Goal: Use online tool/utility

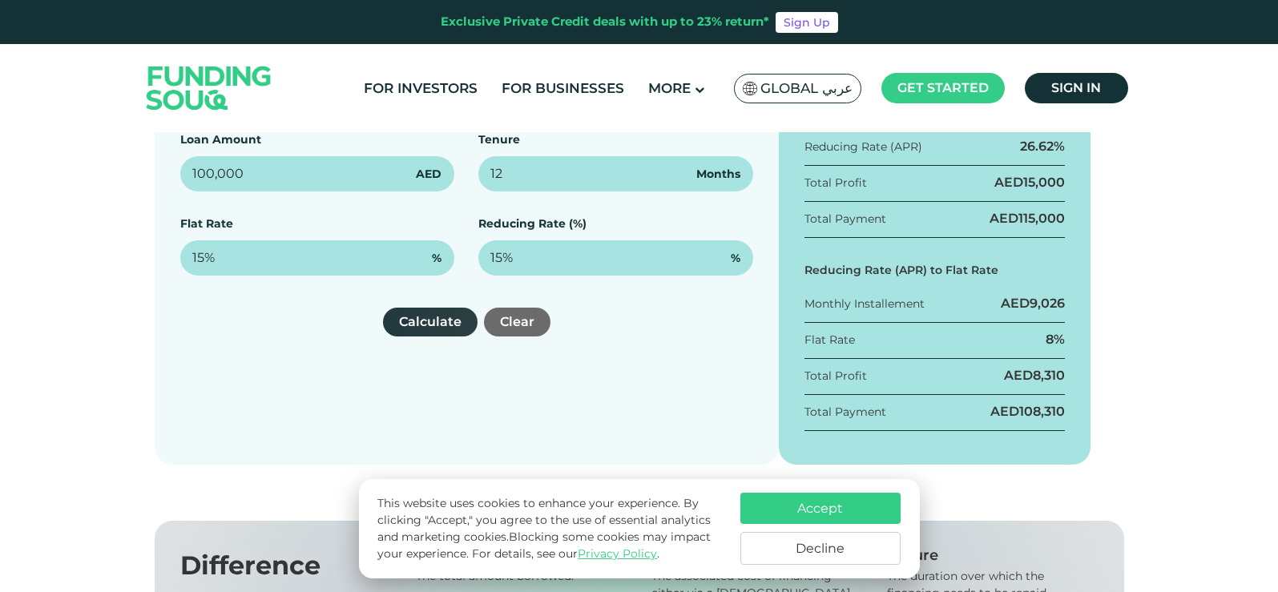
scroll to position [240, 0]
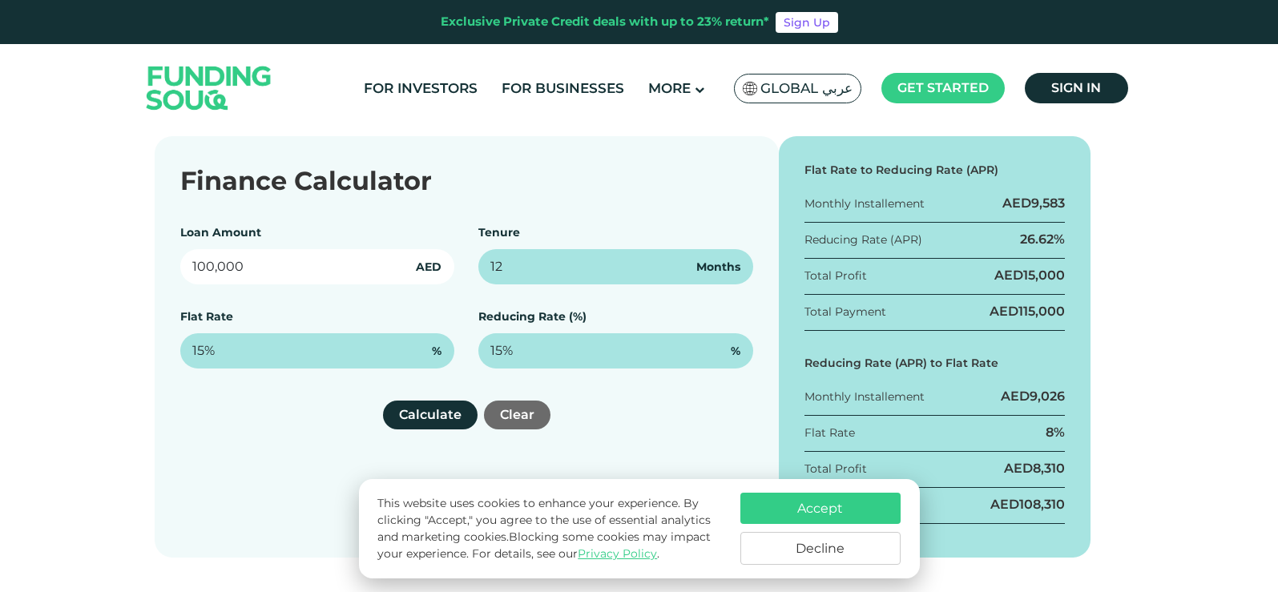
click at [192, 261] on input "100,000" at bounding box center [317, 266] width 275 height 35
type input "350,000"
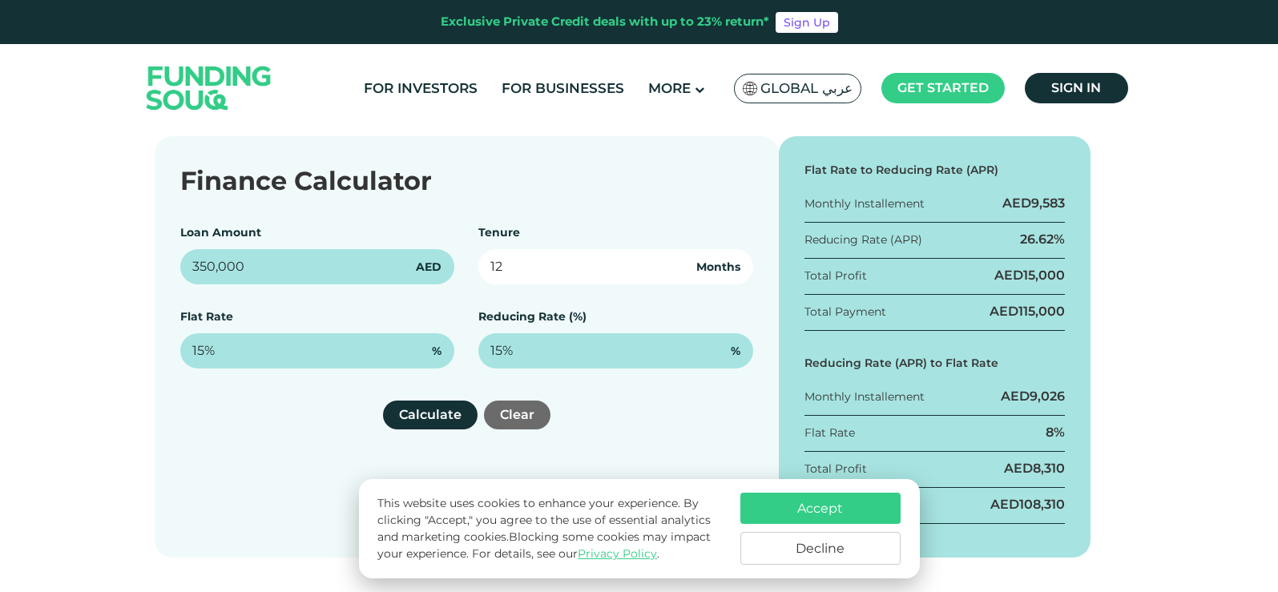
click at [617, 267] on input "12" at bounding box center [615, 266] width 275 height 35
type input "1"
type input "48"
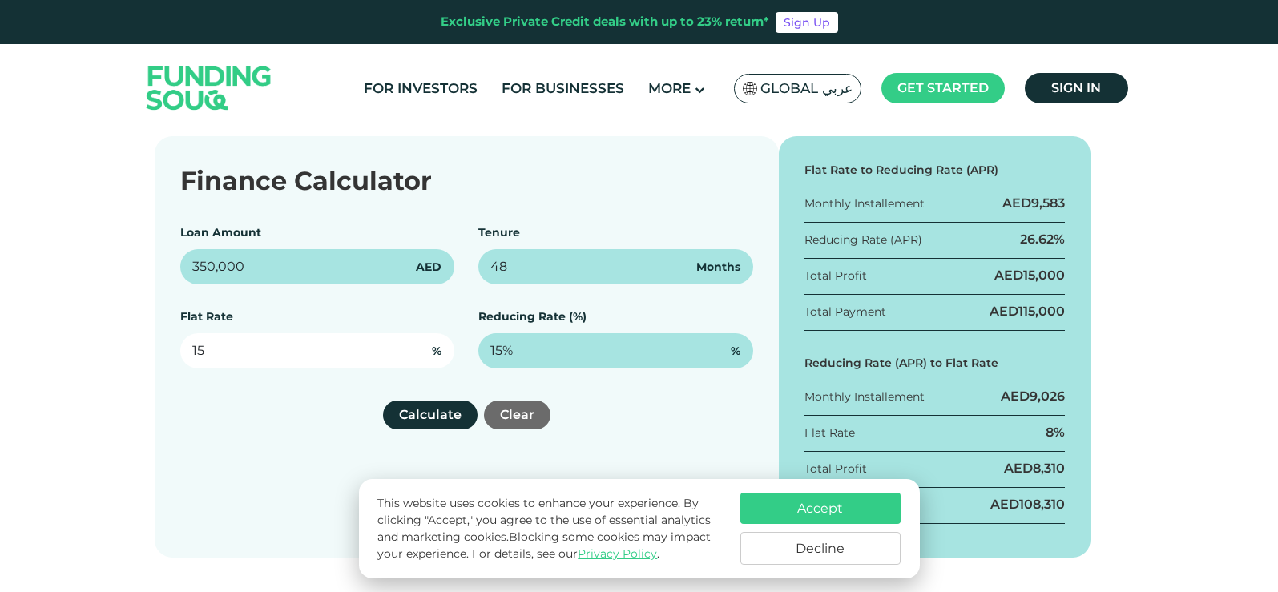
click at [261, 355] on input "15" at bounding box center [317, 350] width 275 height 35
type input "1"
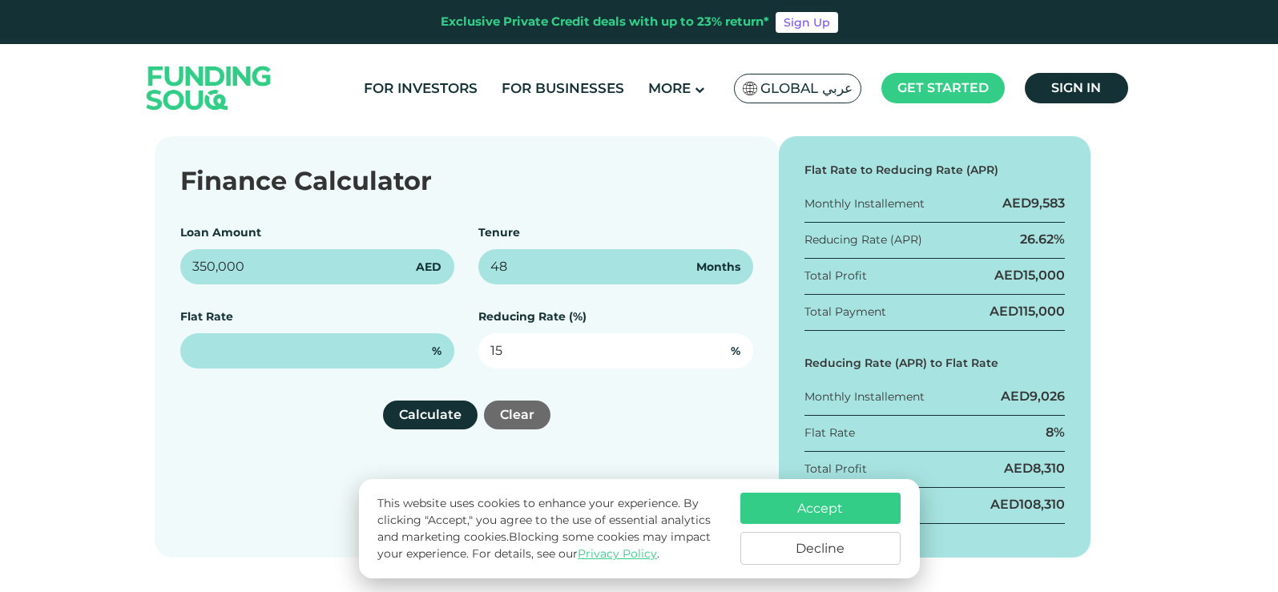
click at [510, 339] on input "15" at bounding box center [615, 350] width 275 height 35
type input "1"
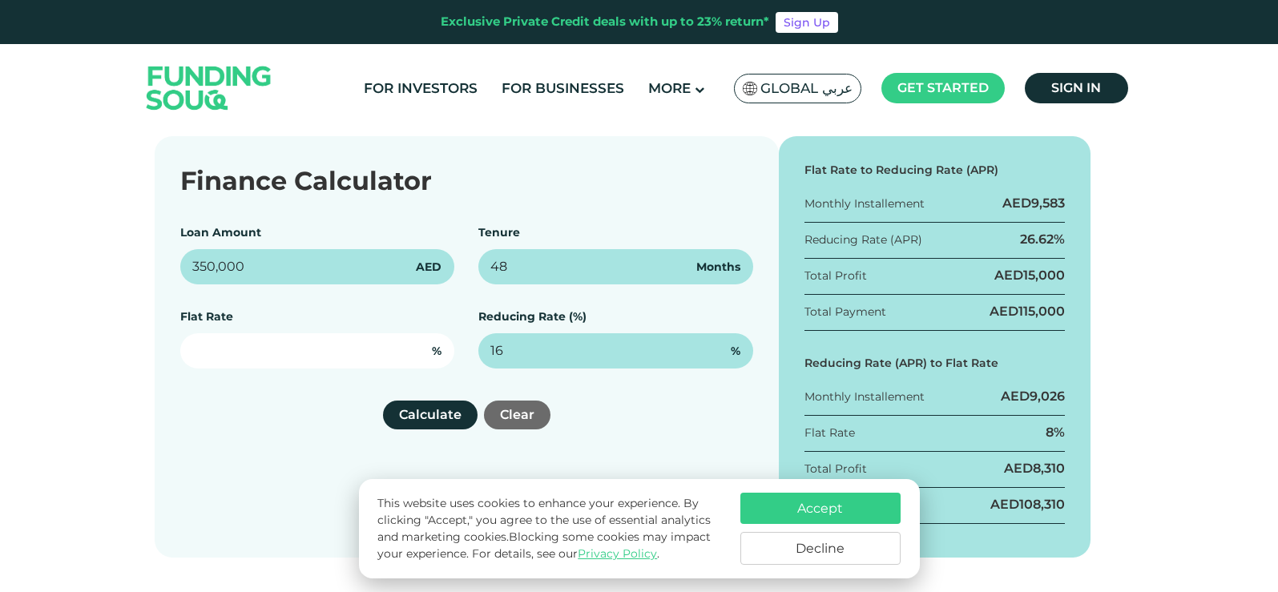
type input "16%"
click at [325, 357] on input "text" at bounding box center [317, 350] width 275 height 35
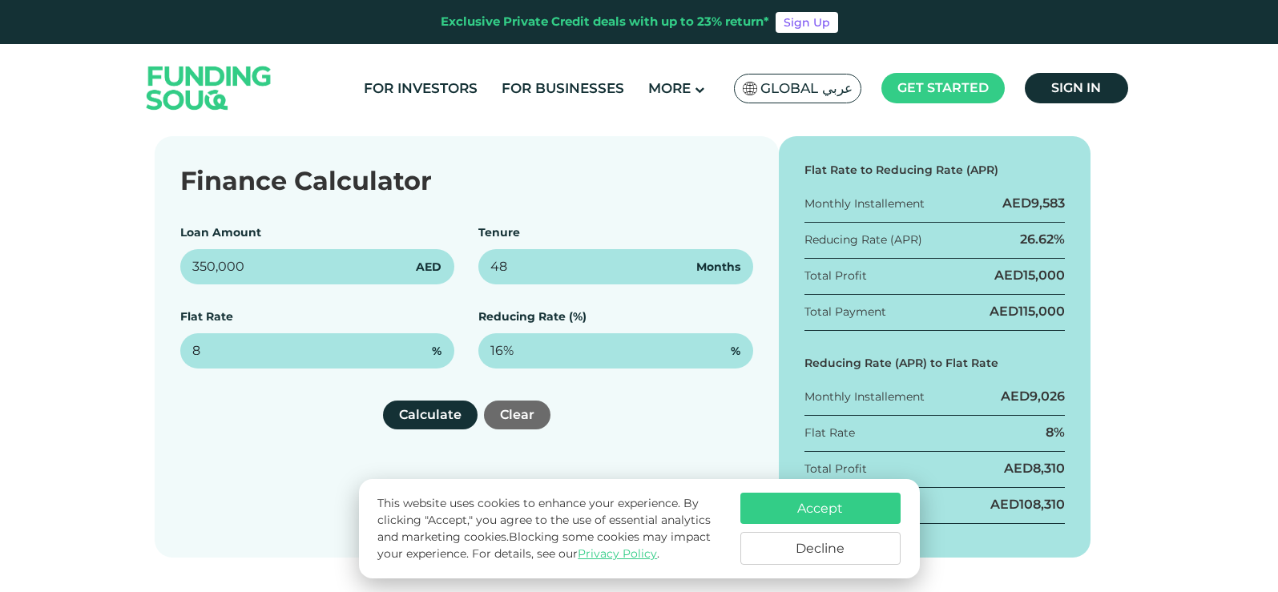
type input "8%"
click at [598, 414] on div "Calculate Clear" at bounding box center [466, 415] width 573 height 29
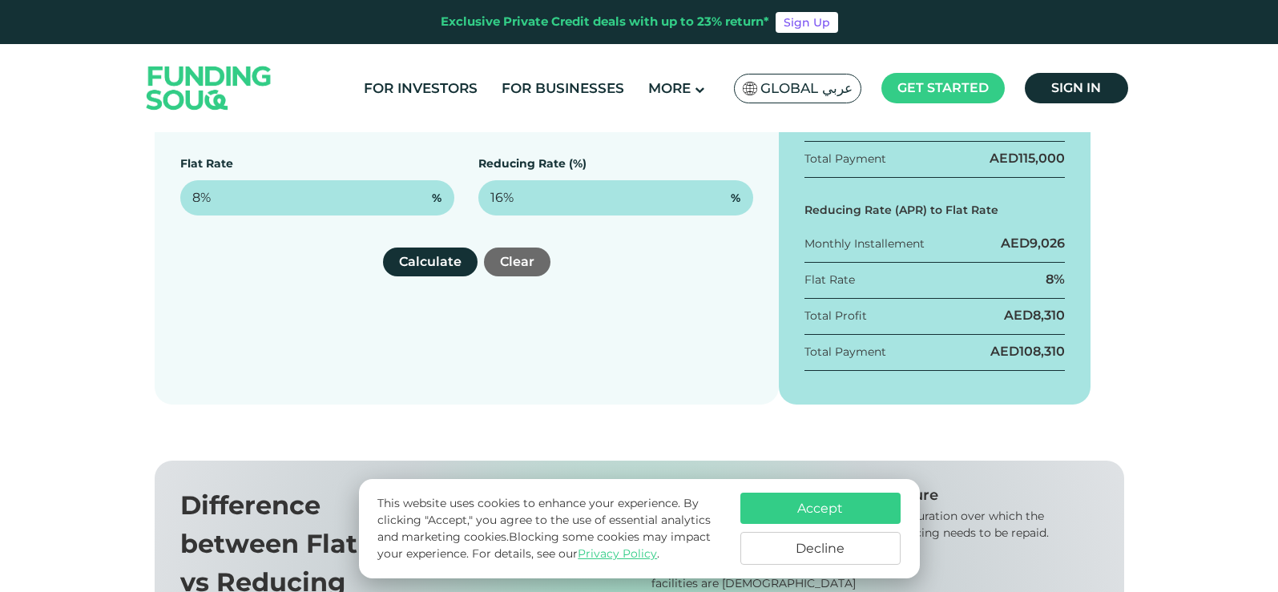
scroll to position [401, 0]
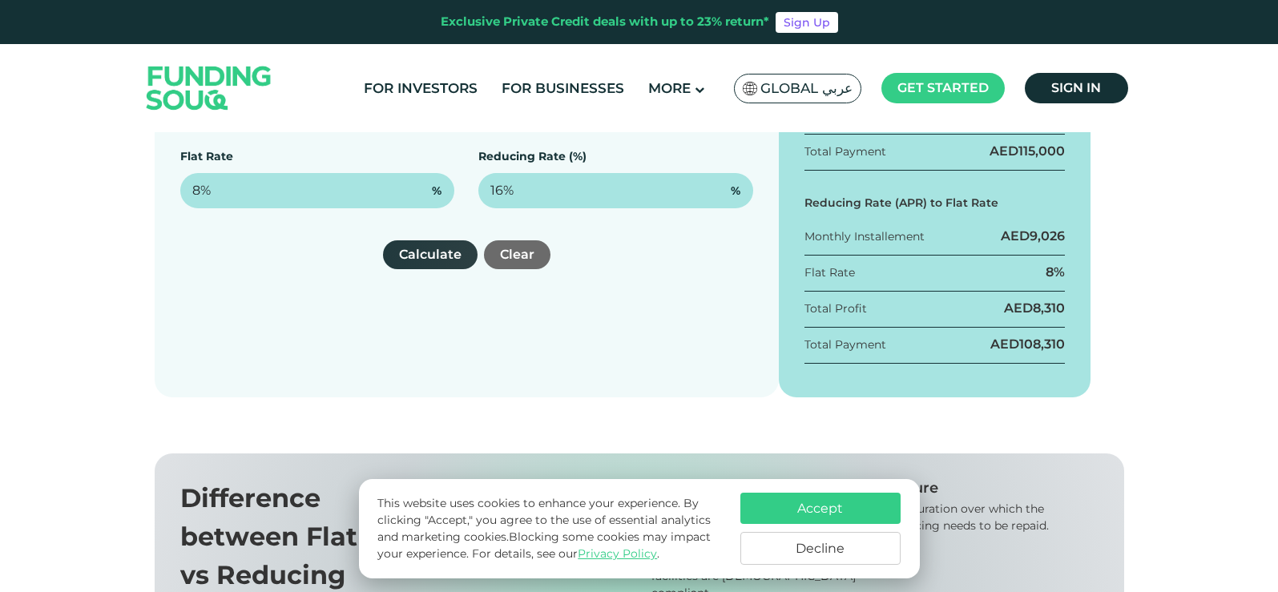
click at [450, 258] on button "Calculate" at bounding box center [430, 254] width 95 height 29
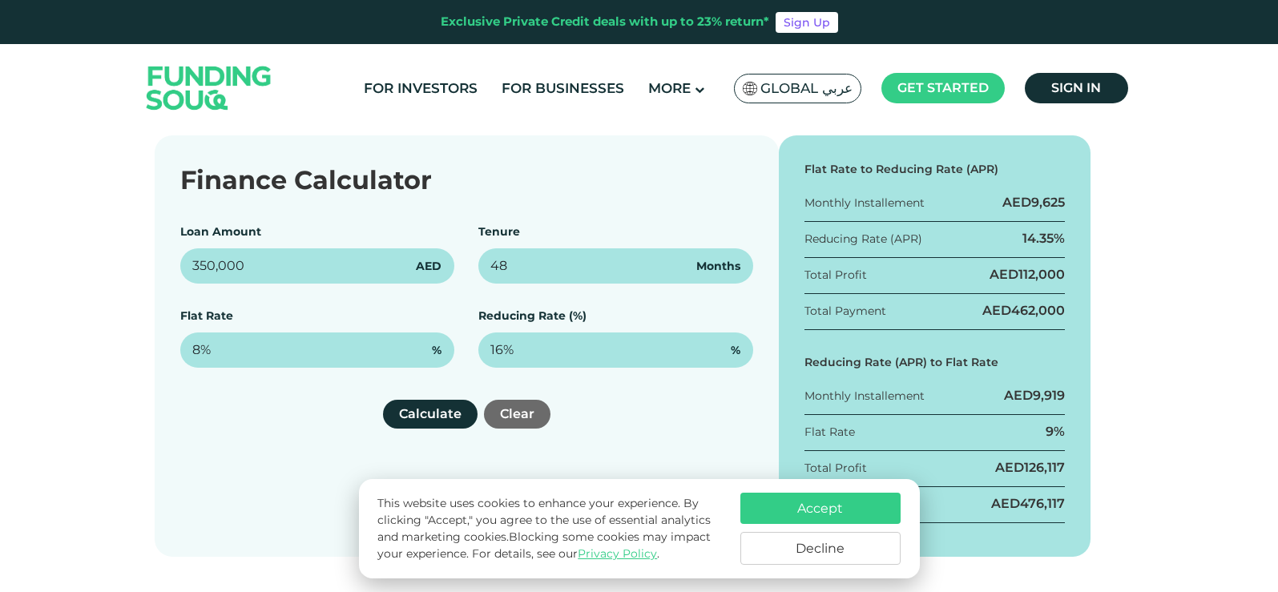
scroll to position [240, 0]
click at [847, 510] on button "Accept" at bounding box center [820, 508] width 160 height 31
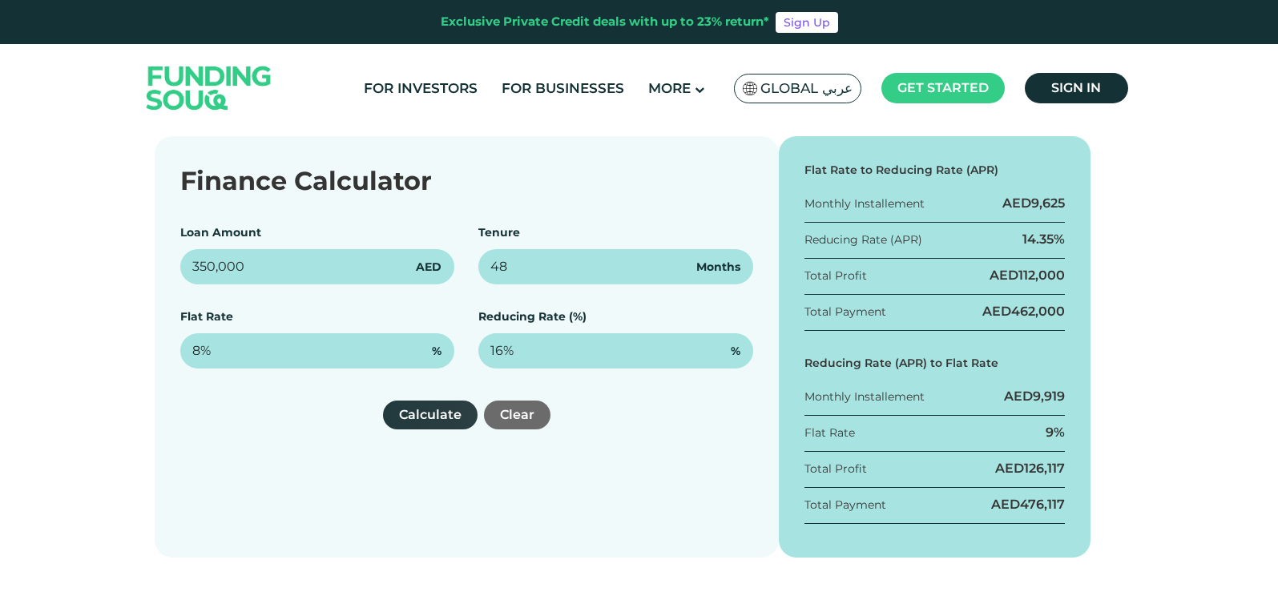
click at [400, 422] on button "Calculate" at bounding box center [430, 415] width 95 height 29
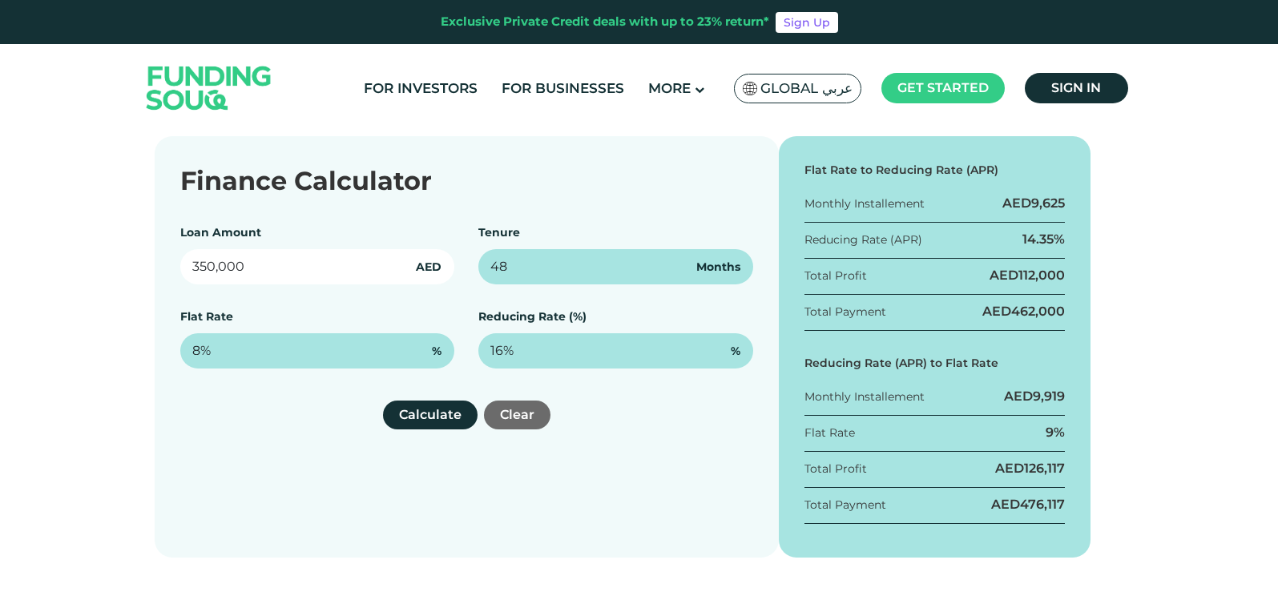
click at [227, 270] on input "350,000" at bounding box center [317, 266] width 275 height 35
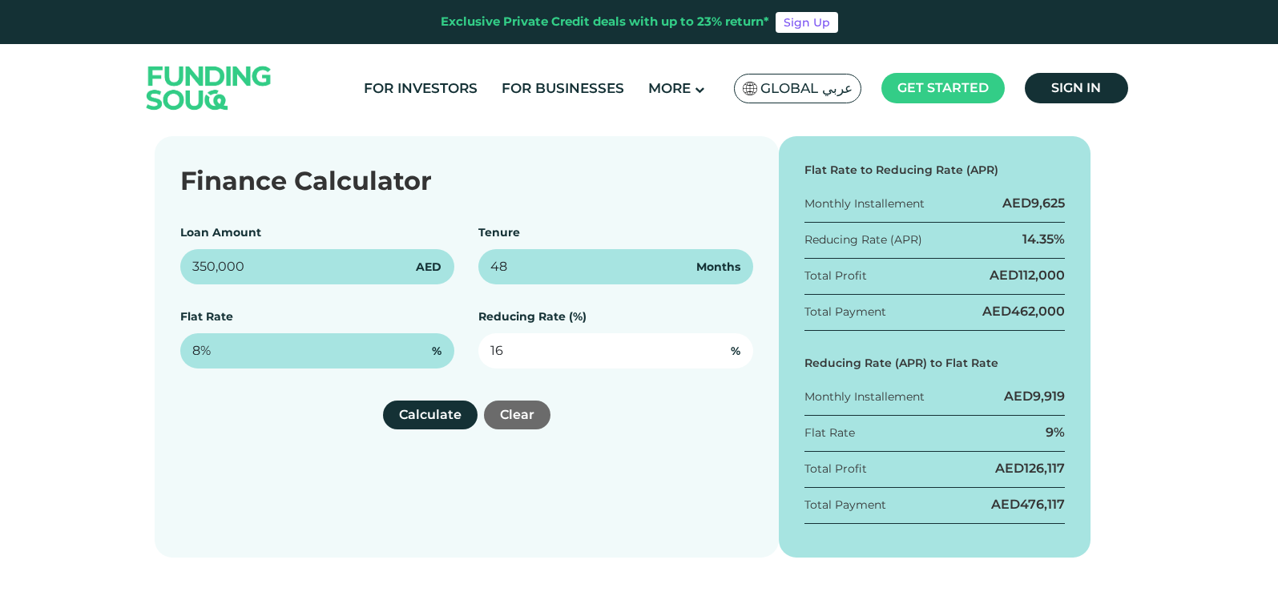
click at [532, 356] on input "16" at bounding box center [615, 350] width 275 height 35
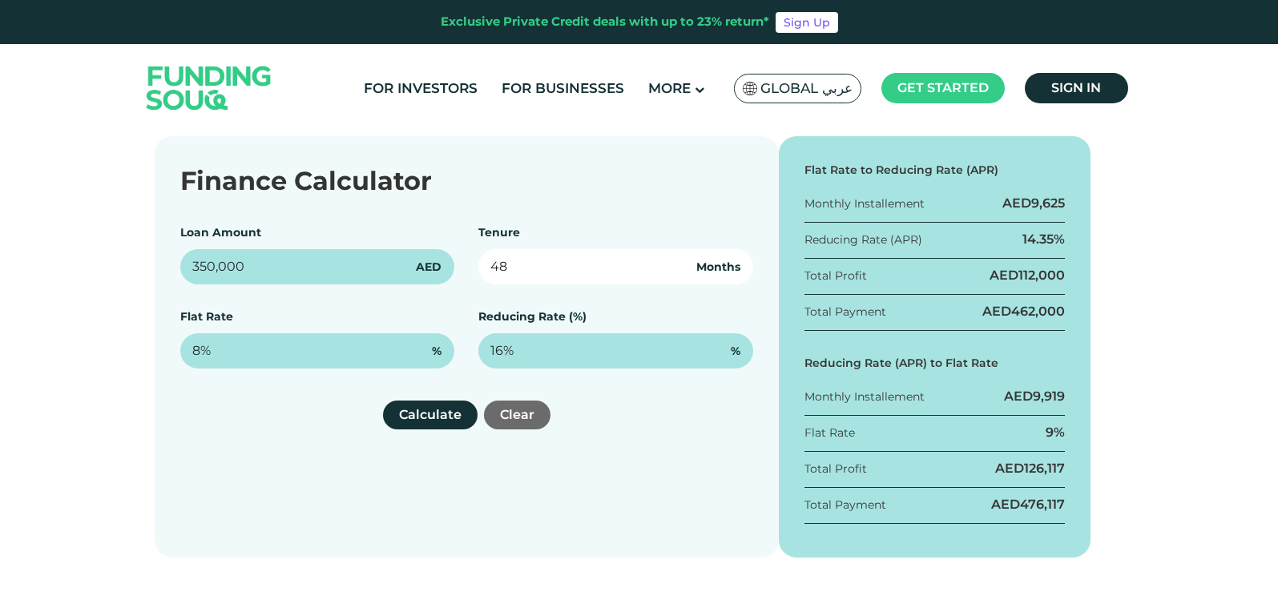
click at [506, 259] on input "48" at bounding box center [615, 266] width 275 height 35
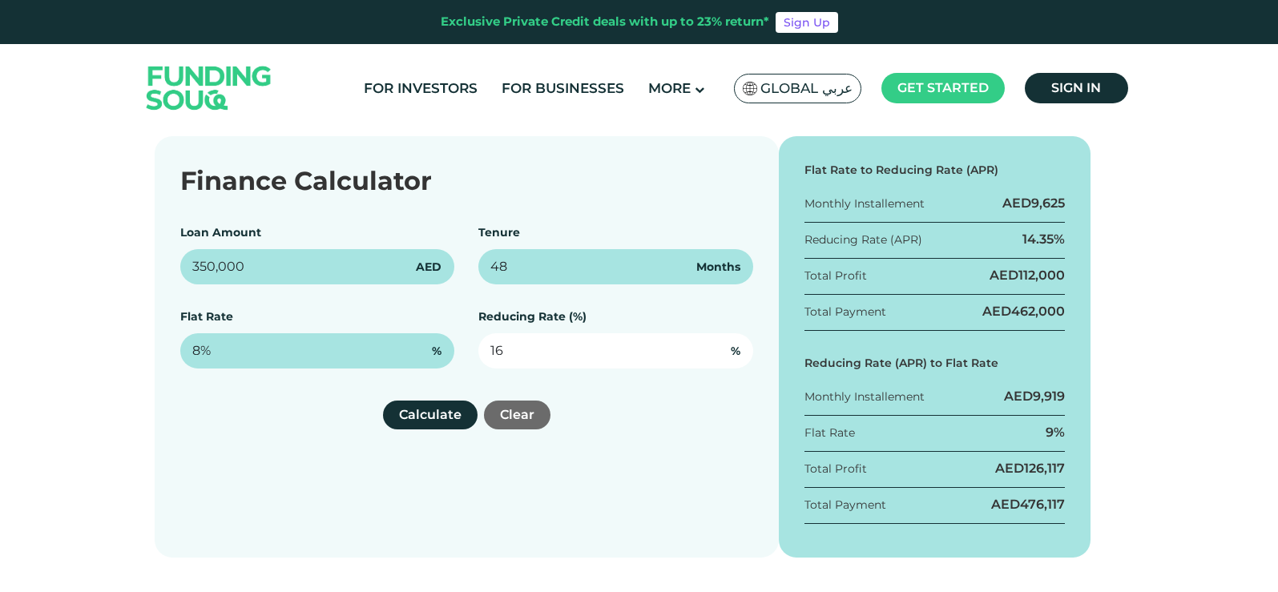
click at [534, 355] on input "16" at bounding box center [615, 350] width 275 height 35
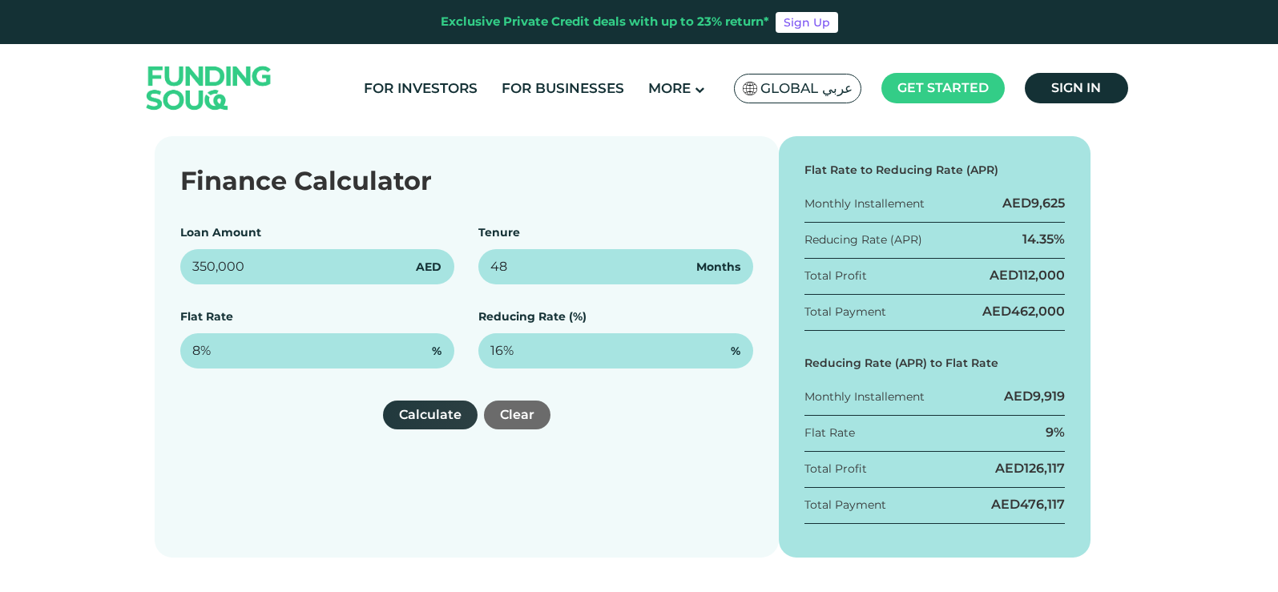
click at [446, 412] on button "Calculate" at bounding box center [430, 415] width 95 height 29
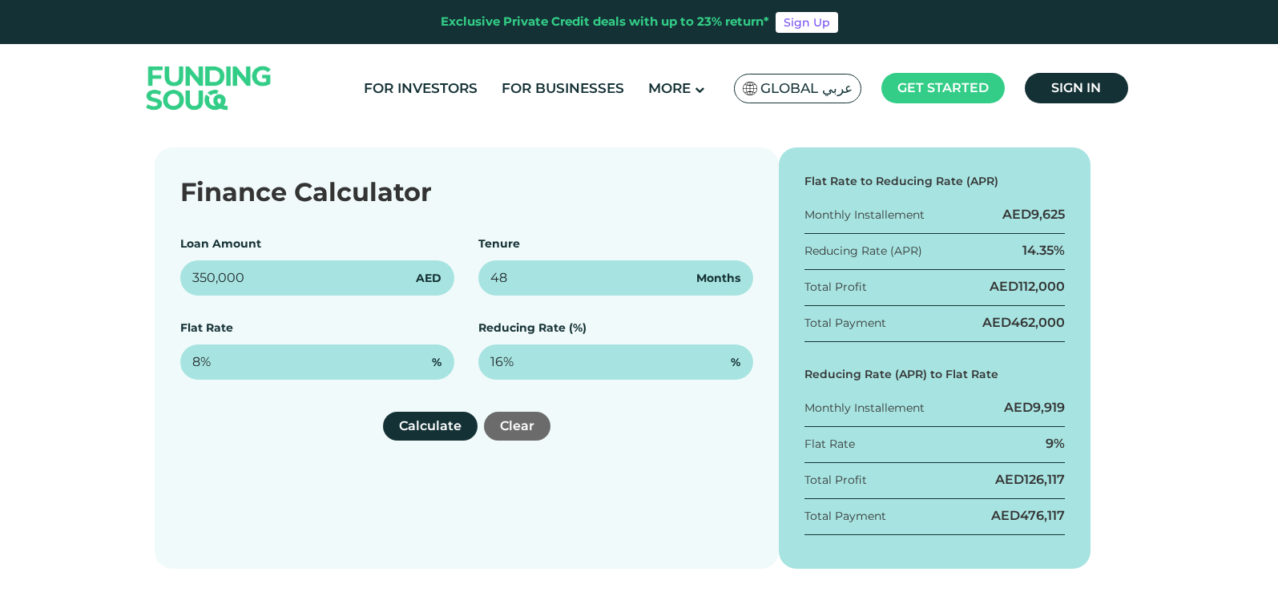
scroll to position [160, 0]
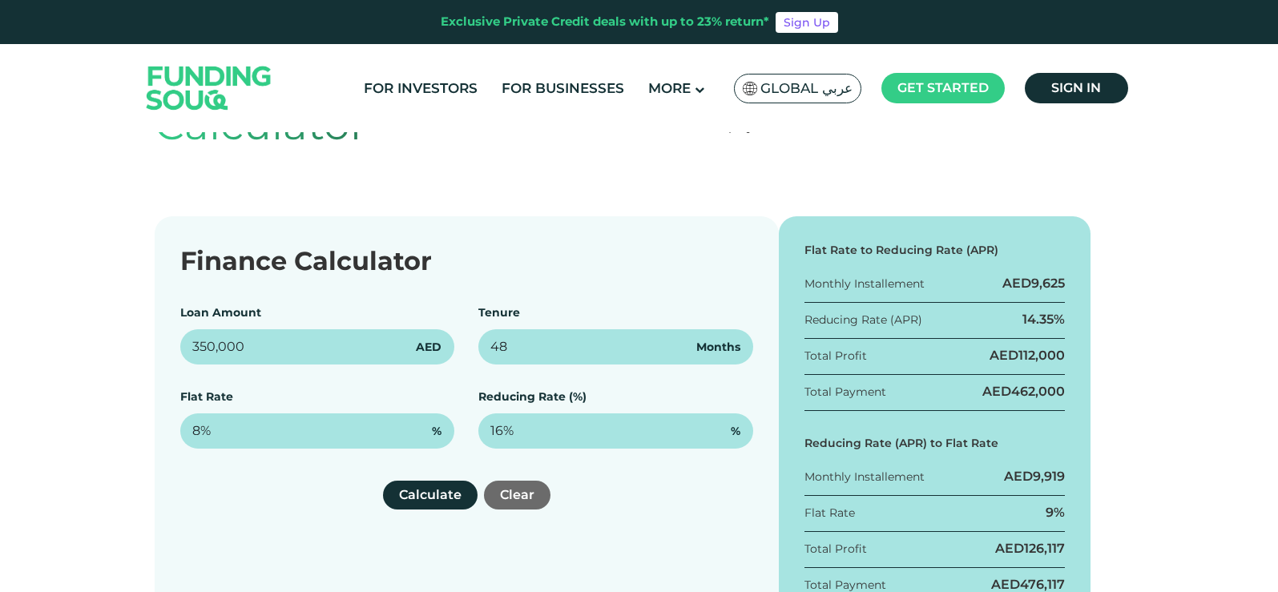
click at [1030, 275] on div "AED 9,625" at bounding box center [1033, 284] width 63 height 18
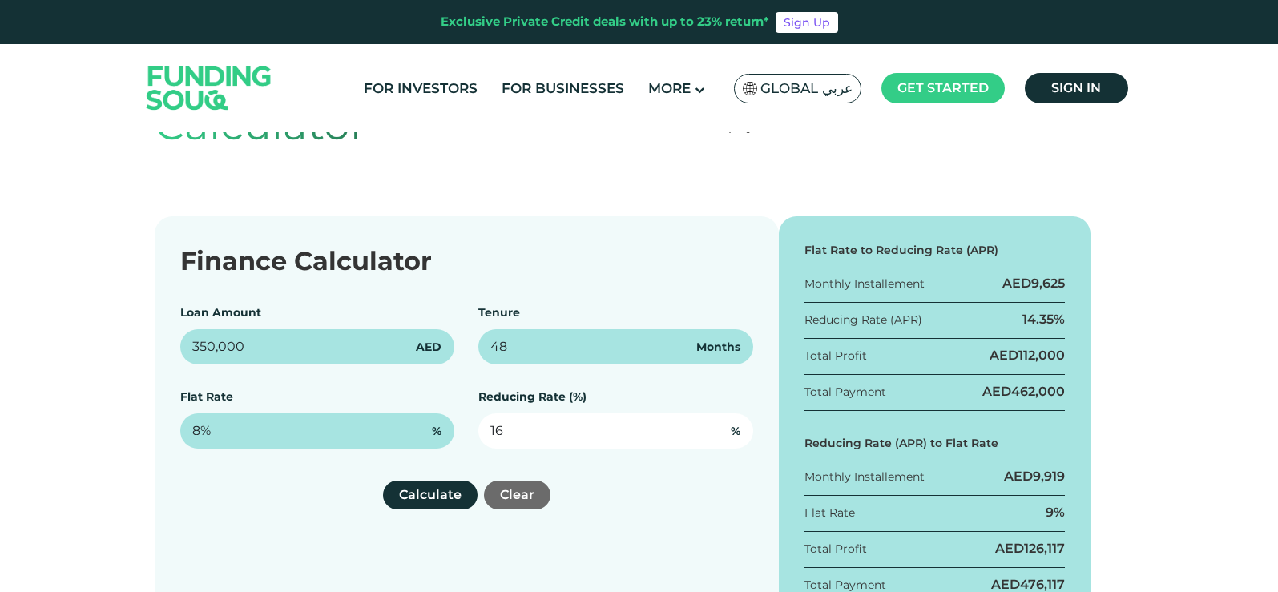
click at [528, 434] on input "16" at bounding box center [615, 430] width 275 height 35
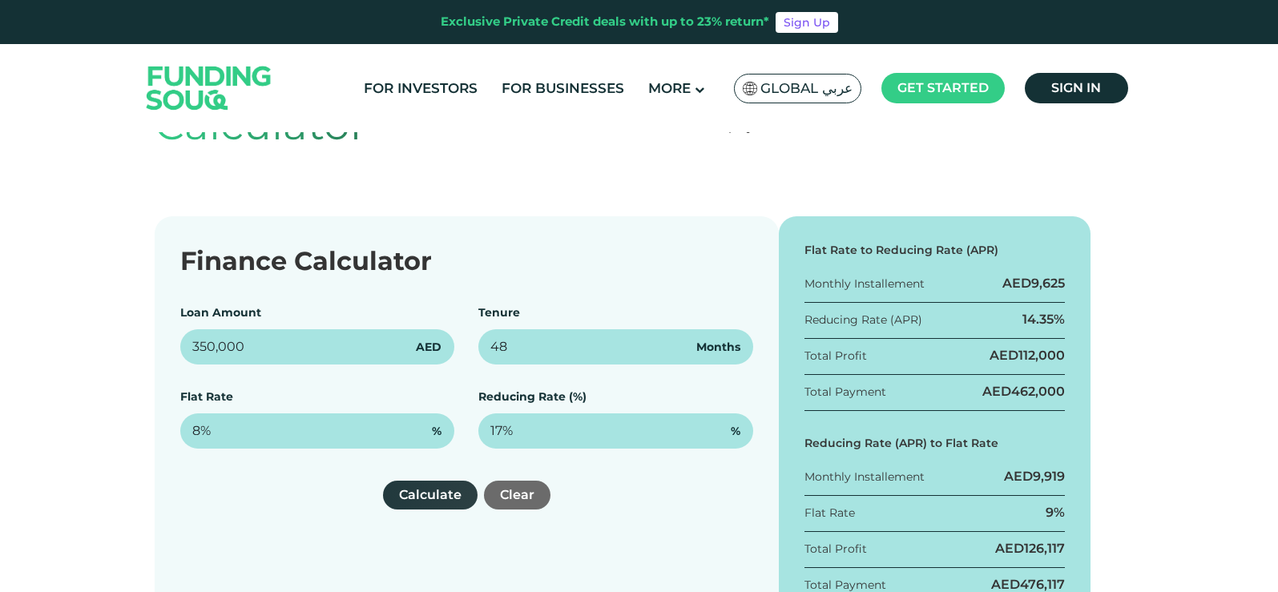
click at [450, 498] on button "Calculate" at bounding box center [430, 495] width 95 height 29
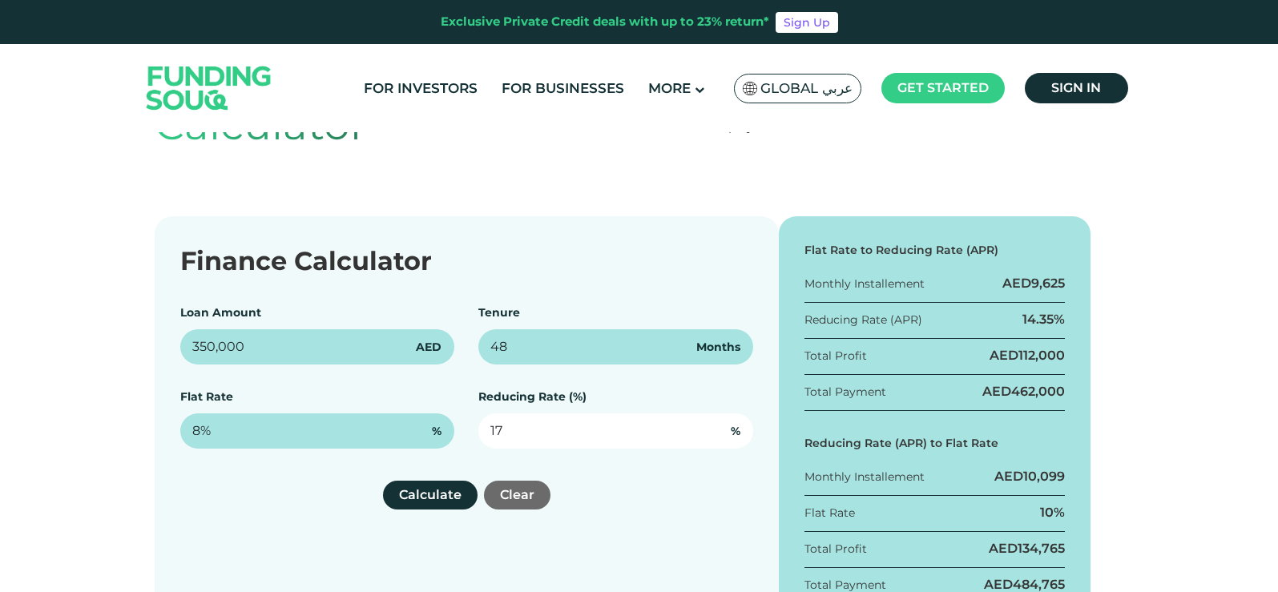
click at [497, 427] on input "17" at bounding box center [615, 430] width 275 height 35
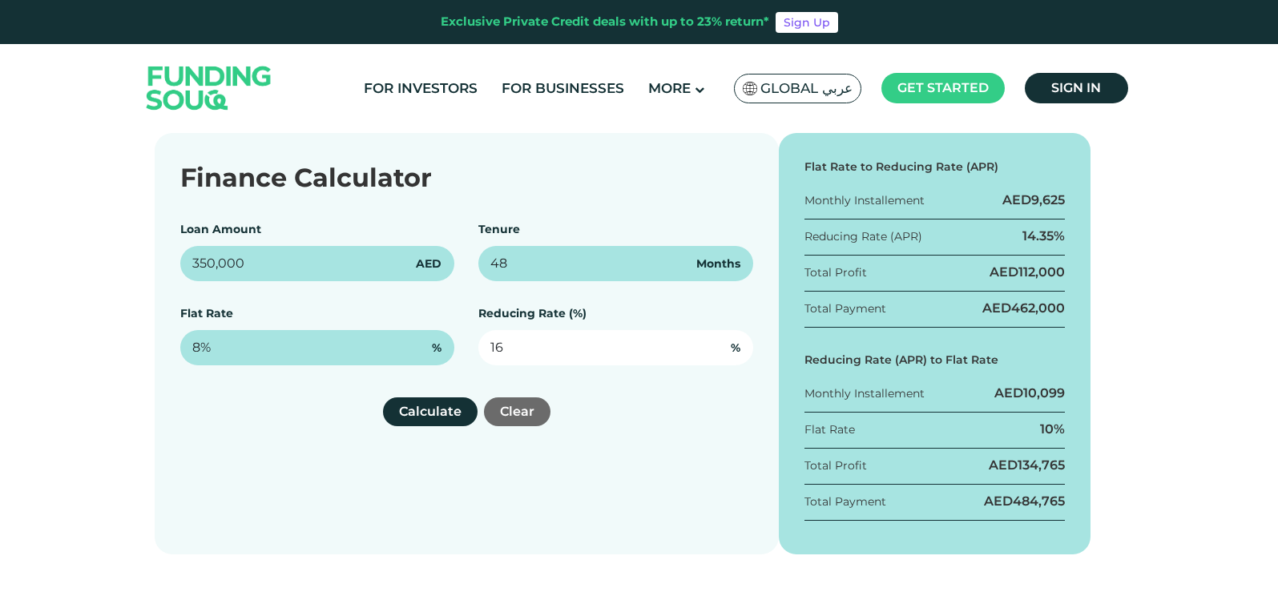
scroll to position [321, 0]
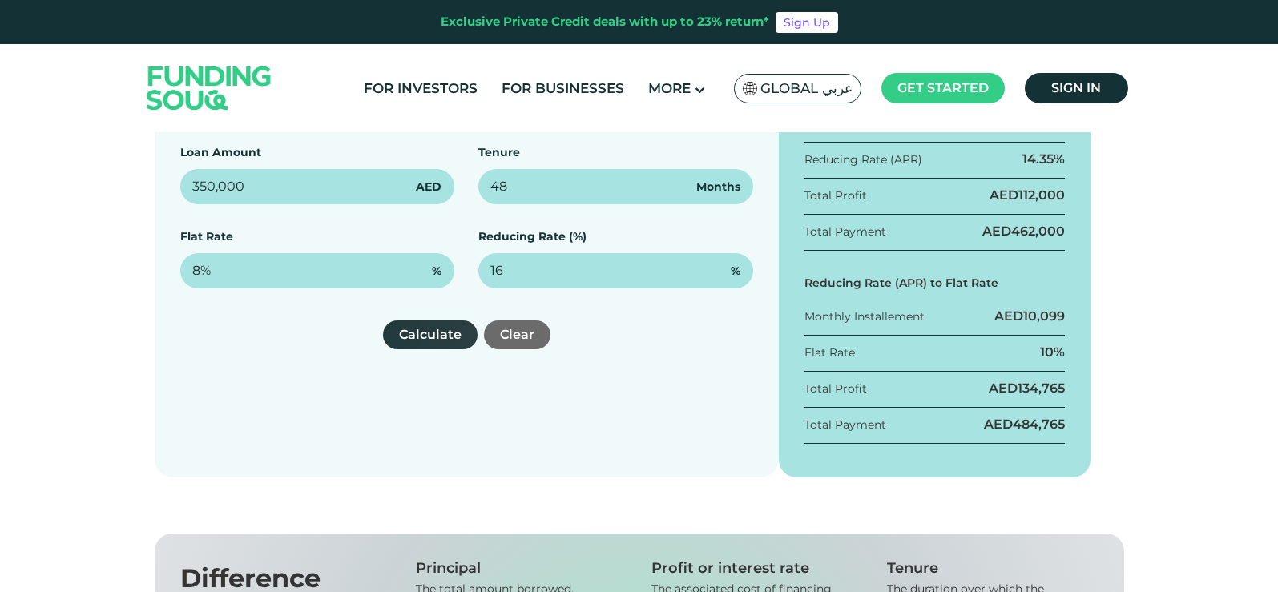
type input "16%"
click at [416, 335] on button "Calculate" at bounding box center [430, 335] width 95 height 29
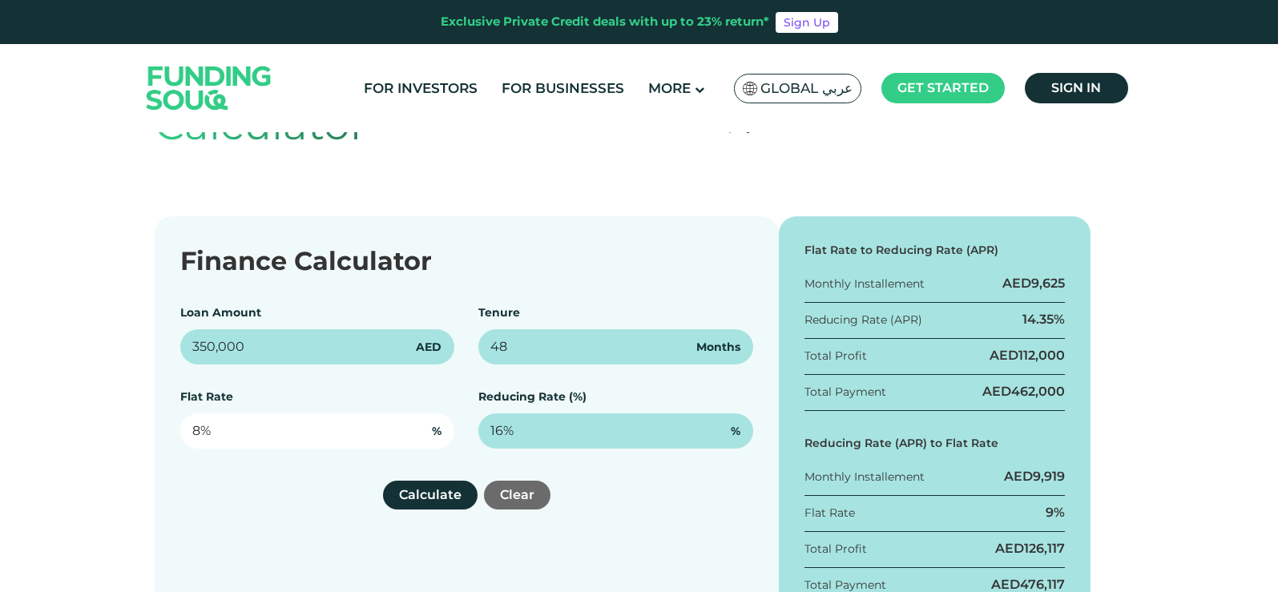
type input "8"
click at [216, 423] on input "8" at bounding box center [317, 430] width 275 height 35
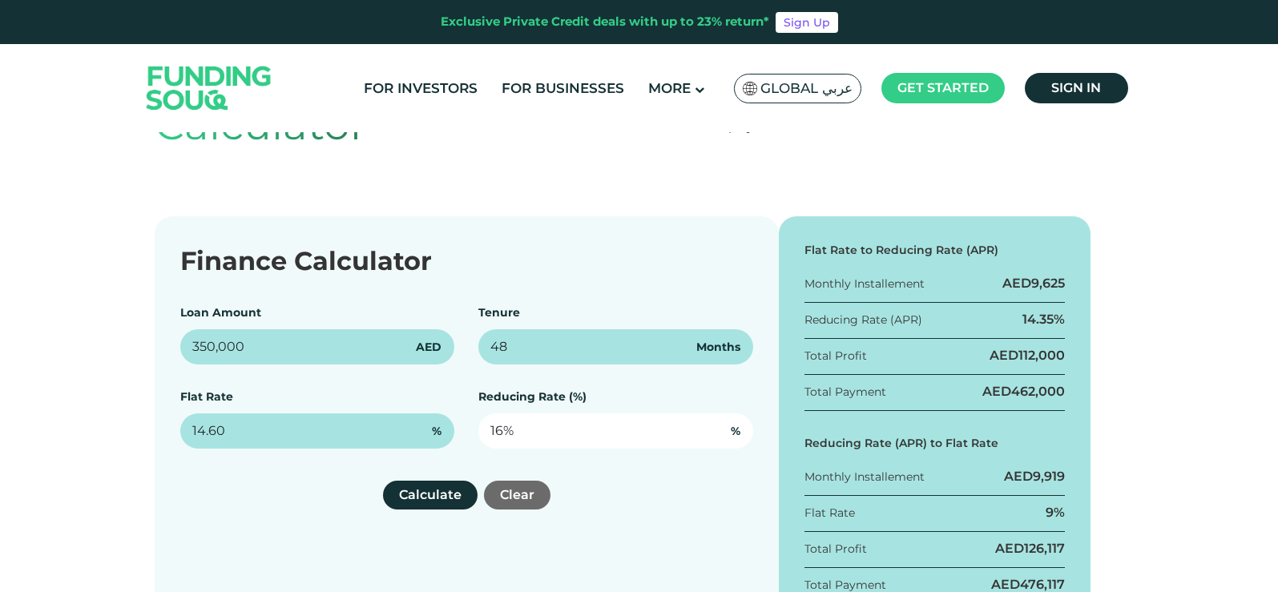
type input "14.60%"
click at [515, 430] on input "16" at bounding box center [615, 430] width 275 height 35
type input "1"
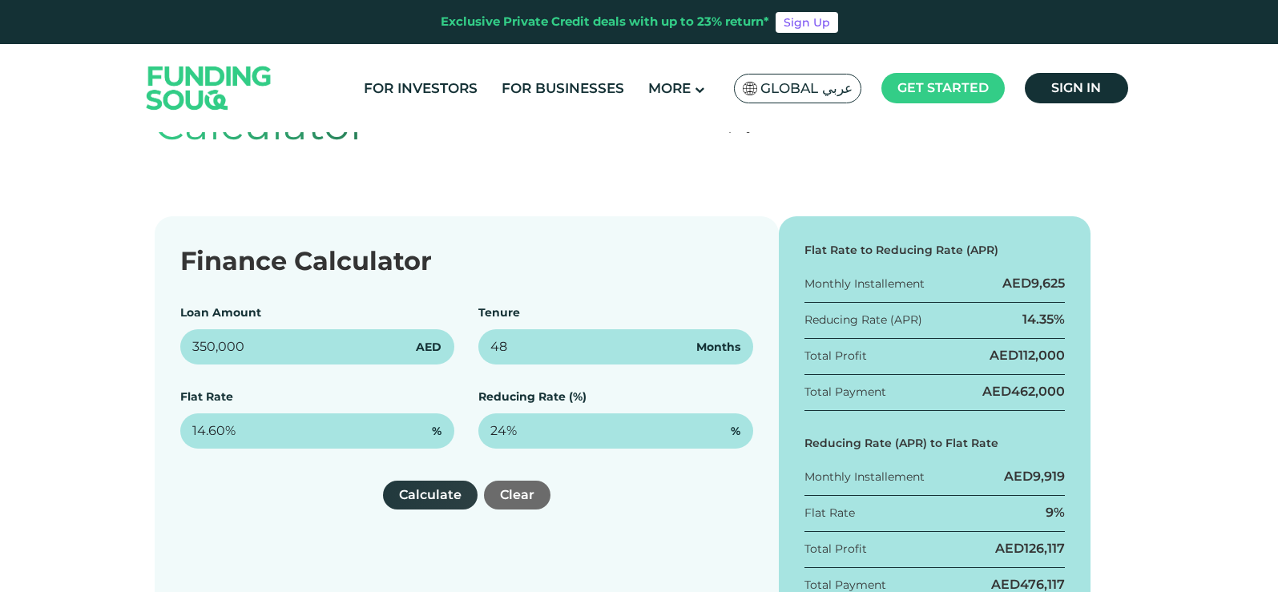
click at [440, 499] on button "Calculate" at bounding box center [430, 495] width 95 height 29
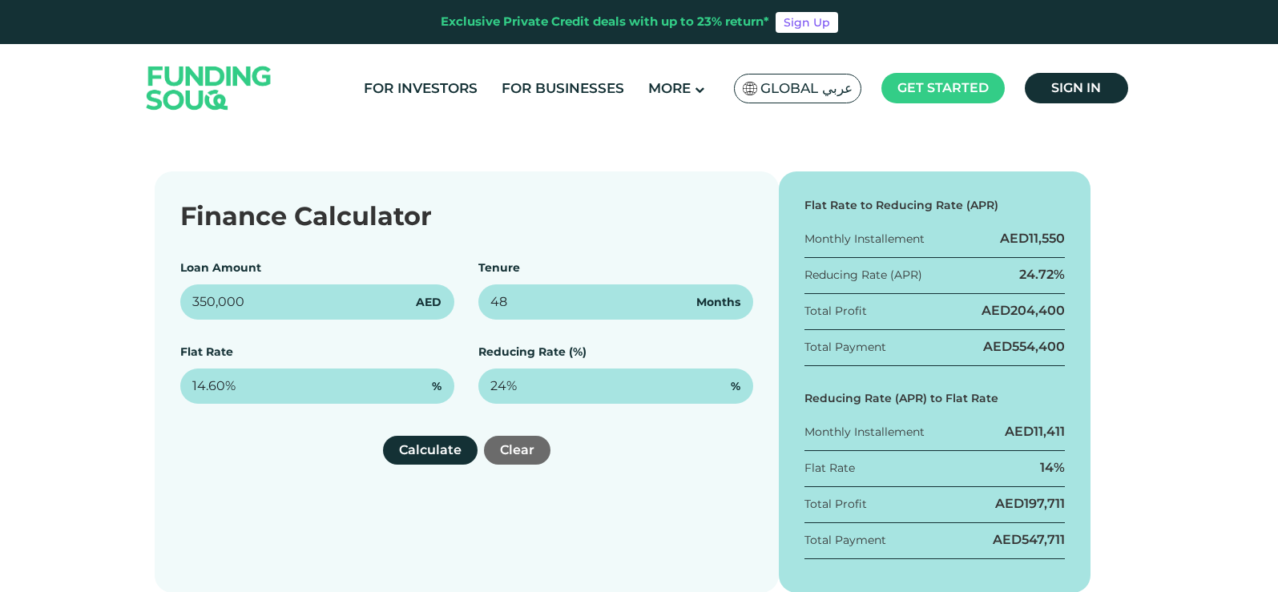
scroll to position [240, 0]
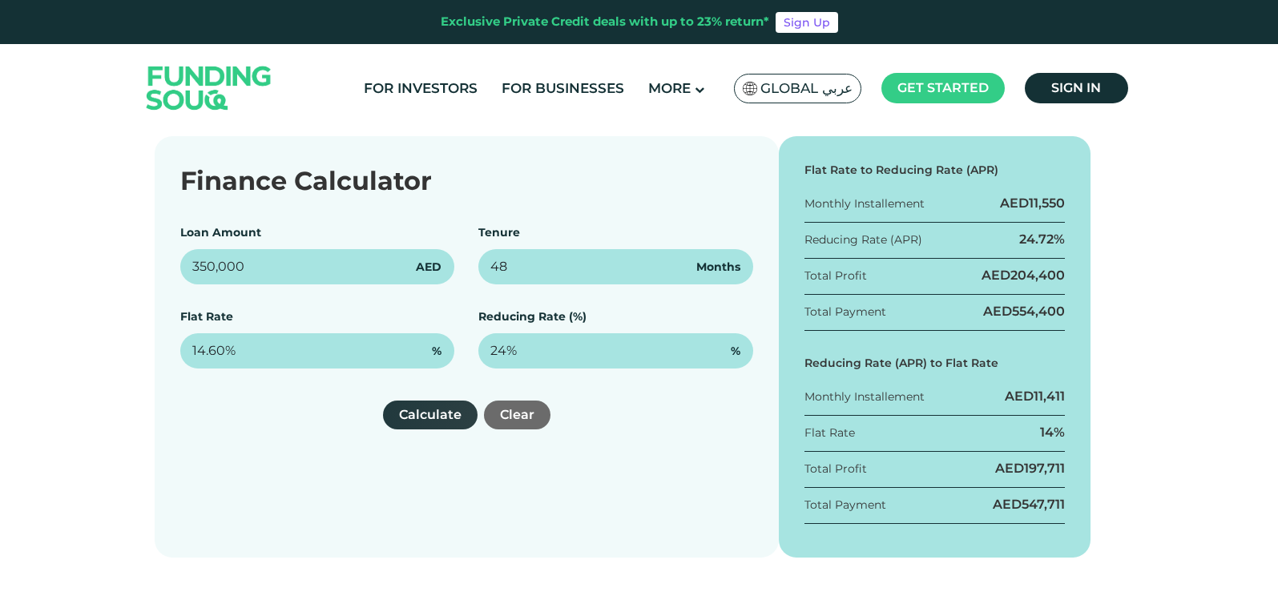
click at [457, 421] on button "Calculate" at bounding box center [430, 415] width 95 height 29
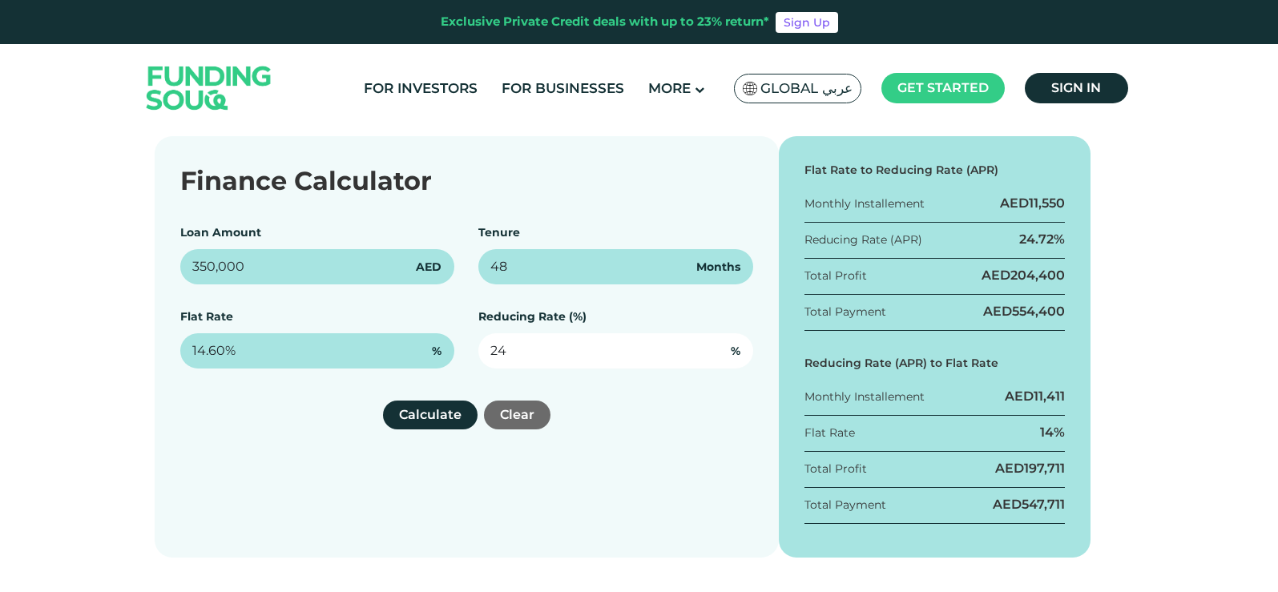
click at [502, 353] on input "24" at bounding box center [615, 350] width 275 height 35
type input "2"
type input "16"
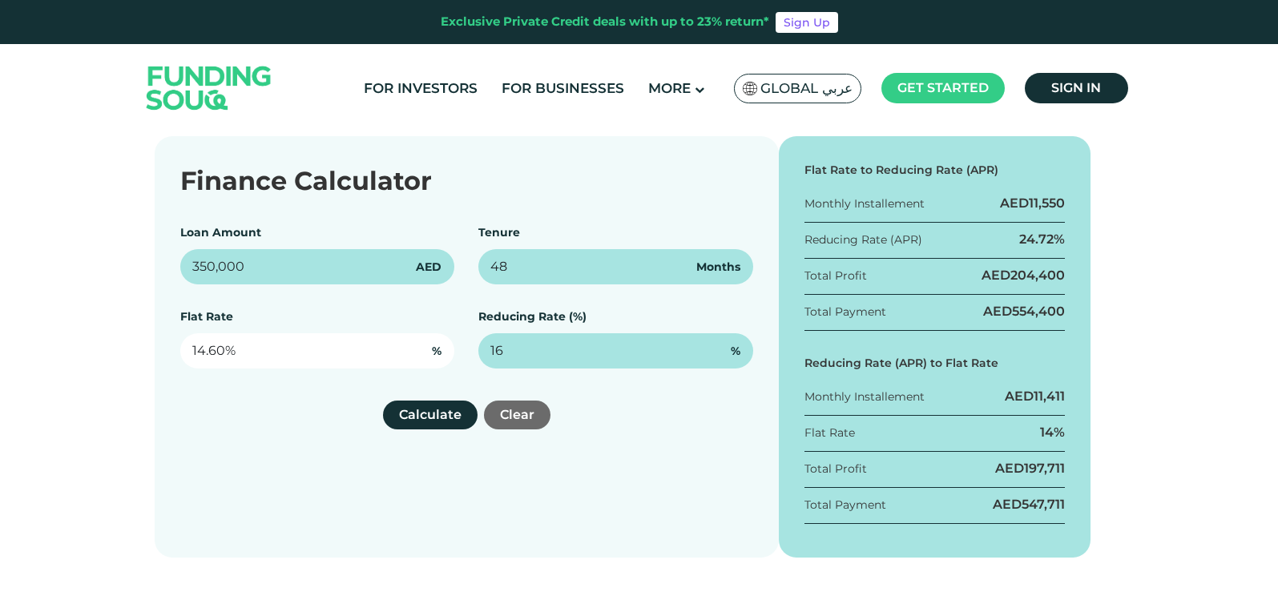
type input "14.60"
type input "16%"
click at [224, 349] on input "14.60" at bounding box center [317, 350] width 275 height 35
type input "1"
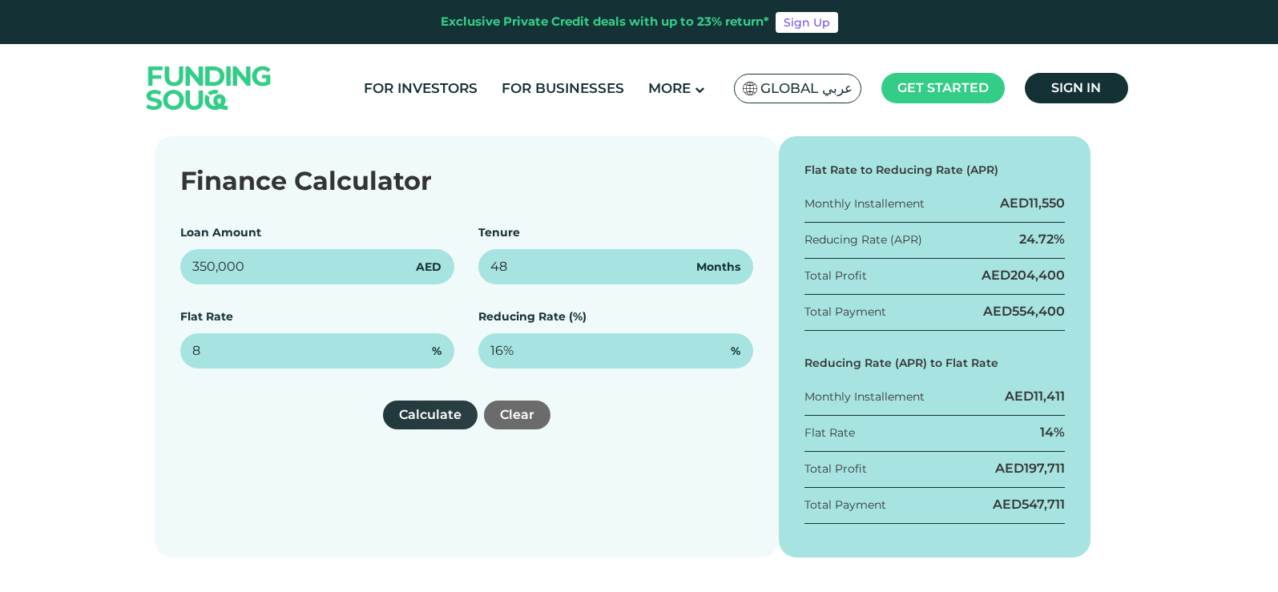
type input "8%"
click at [437, 420] on button "Calculate" at bounding box center [430, 415] width 95 height 29
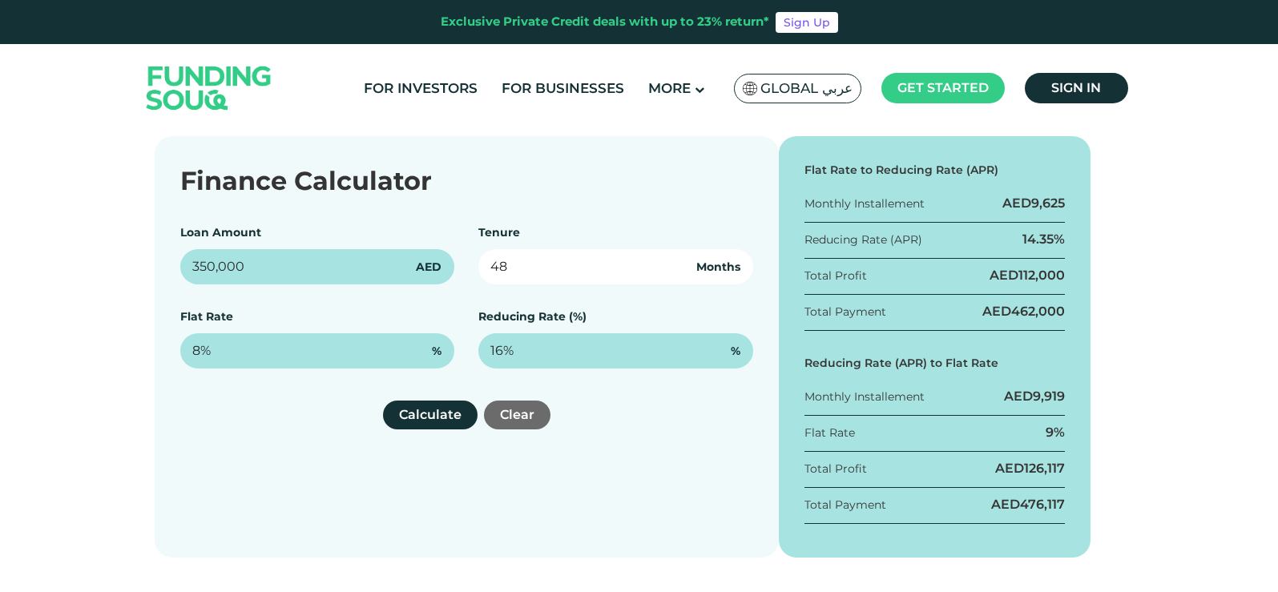
click at [529, 276] on input "48" at bounding box center [615, 266] width 275 height 35
type input "4"
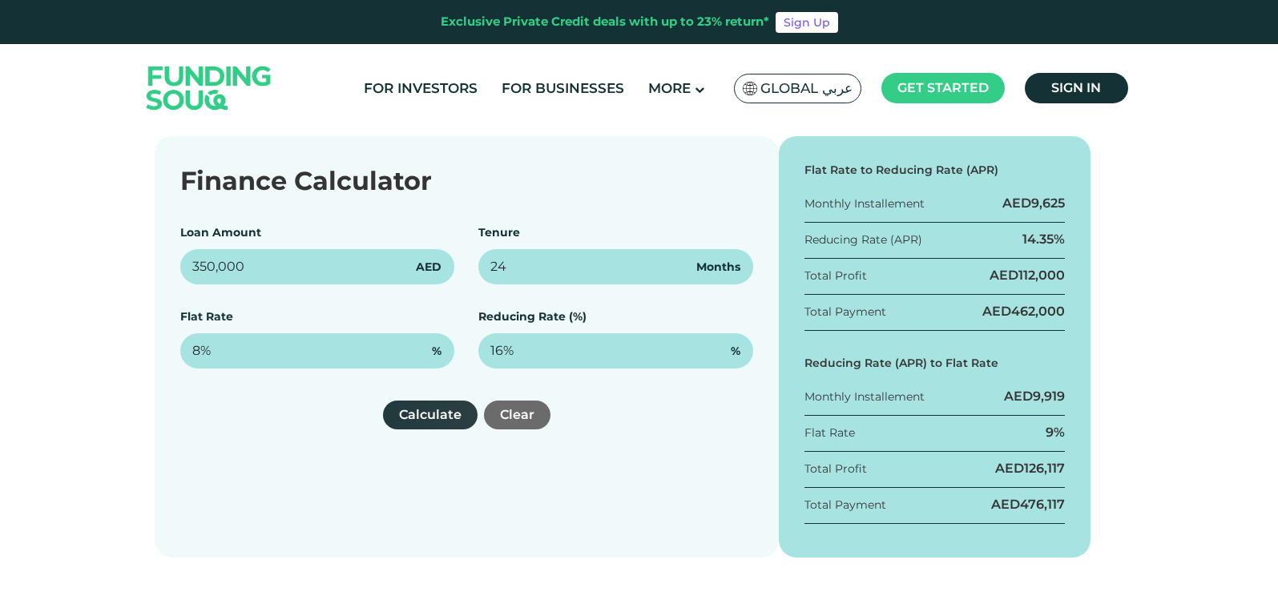
click at [427, 417] on button "Calculate" at bounding box center [430, 415] width 95 height 29
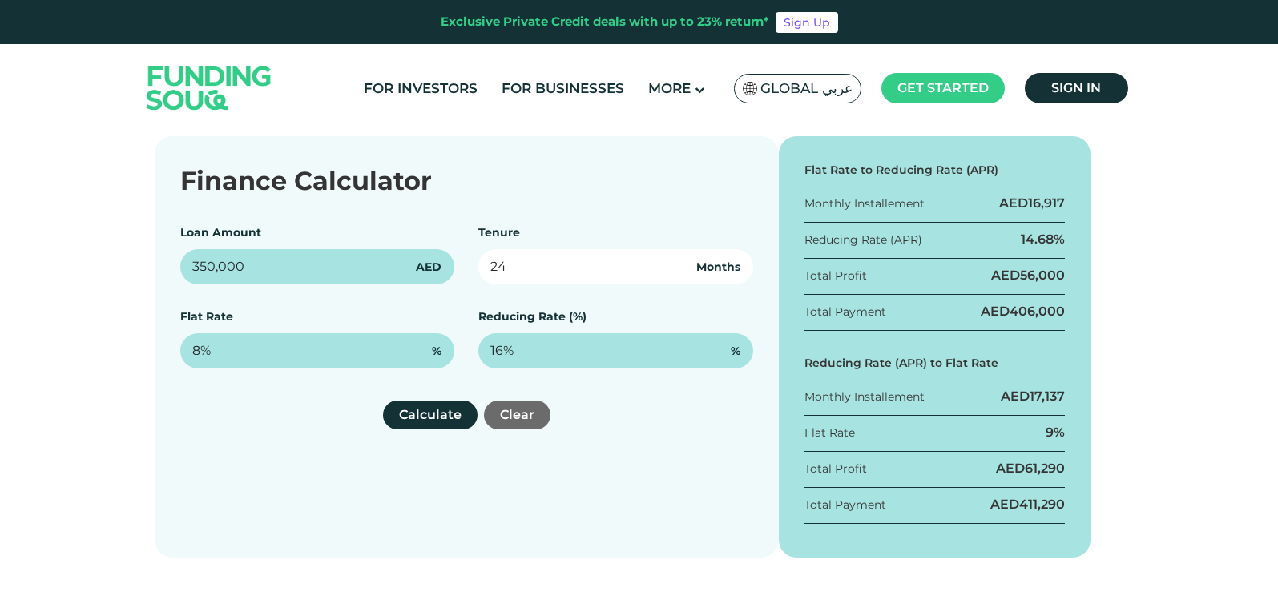
click at [509, 258] on input "24" at bounding box center [615, 266] width 275 height 35
type input "2"
type input "12"
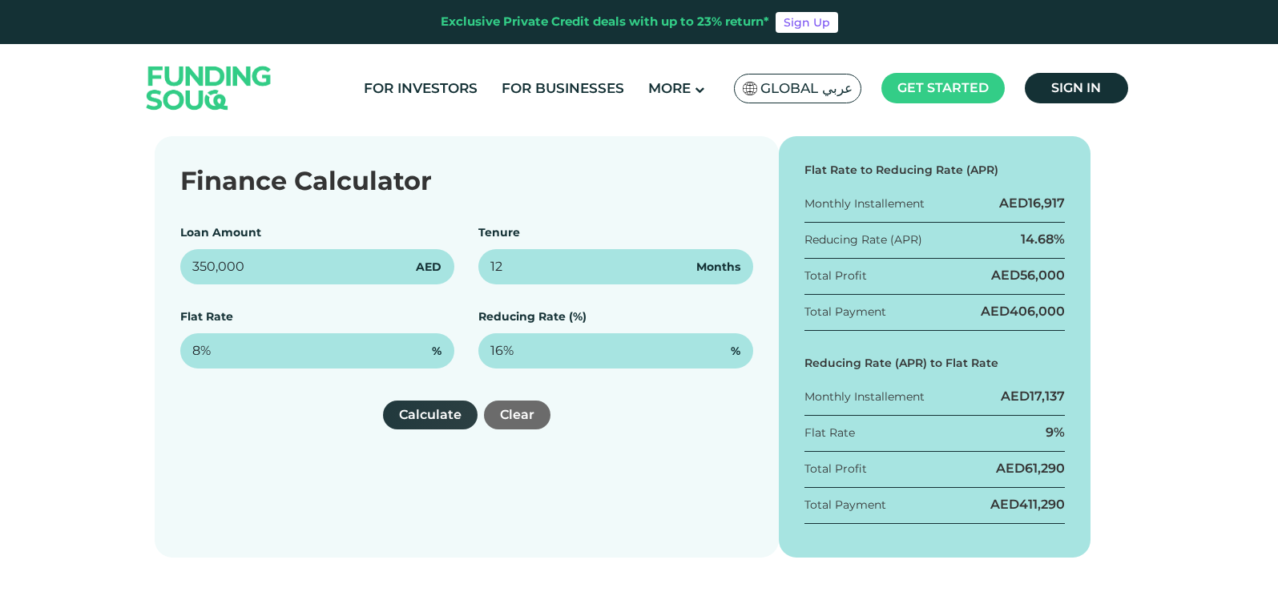
click at [426, 414] on button "Calculate" at bounding box center [430, 415] width 95 height 29
